Goal: Register for event/course

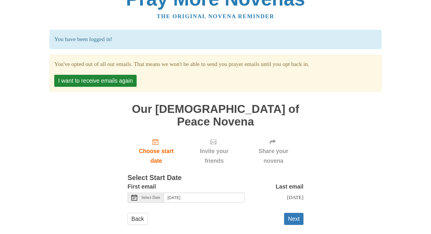
scroll to position [17, 0]
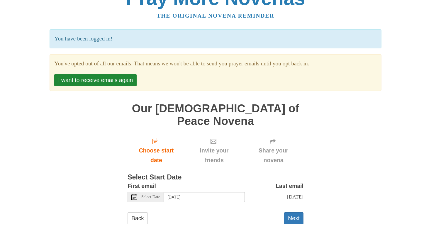
click at [134, 194] on icon at bounding box center [134, 197] width 6 height 6
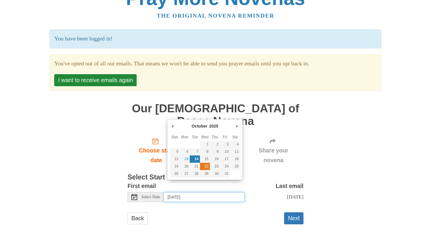
type input "Wednesday, October 22nd"
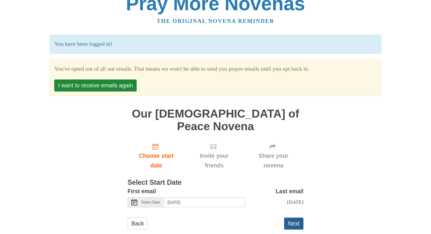
click at [294, 217] on button "Next" at bounding box center [293, 223] width 19 height 12
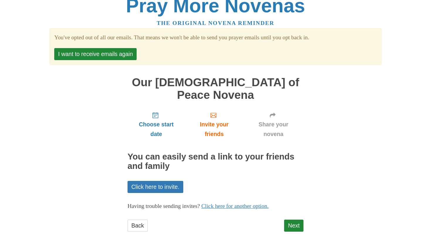
scroll to position [12, 0]
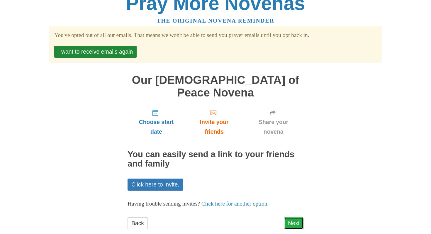
click at [297, 217] on link "Next" at bounding box center [293, 223] width 19 height 12
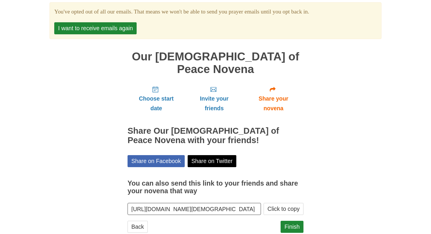
scroll to position [38, 0]
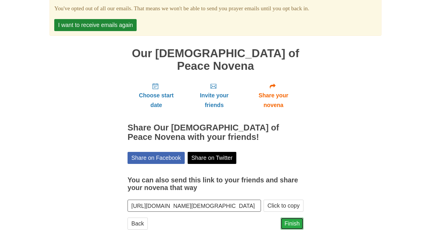
click at [290, 217] on link "Finish" at bounding box center [291, 223] width 23 height 12
